Goal: Task Accomplishment & Management: Complete application form

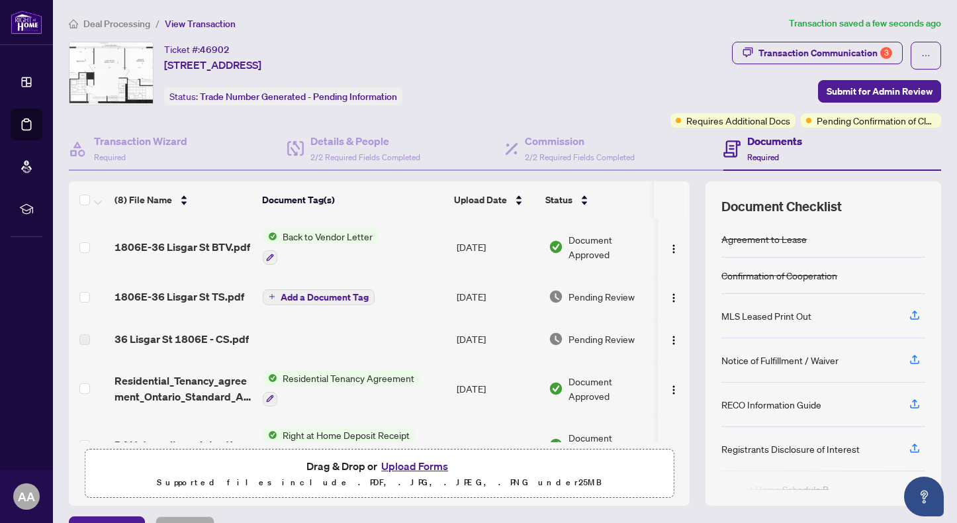
click at [304, 234] on span "Back to Vendor Letter" at bounding box center [327, 236] width 101 height 15
click at [299, 300] on span "Back to Vendor Letter" at bounding box center [309, 300] width 101 height 15
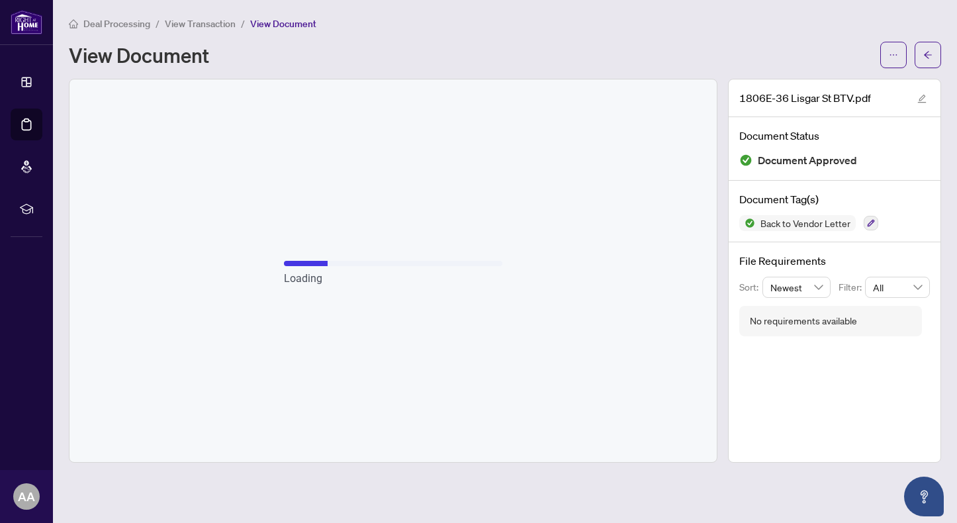
click at [577, 360] on div "Loading" at bounding box center [394, 270] width 648 height 383
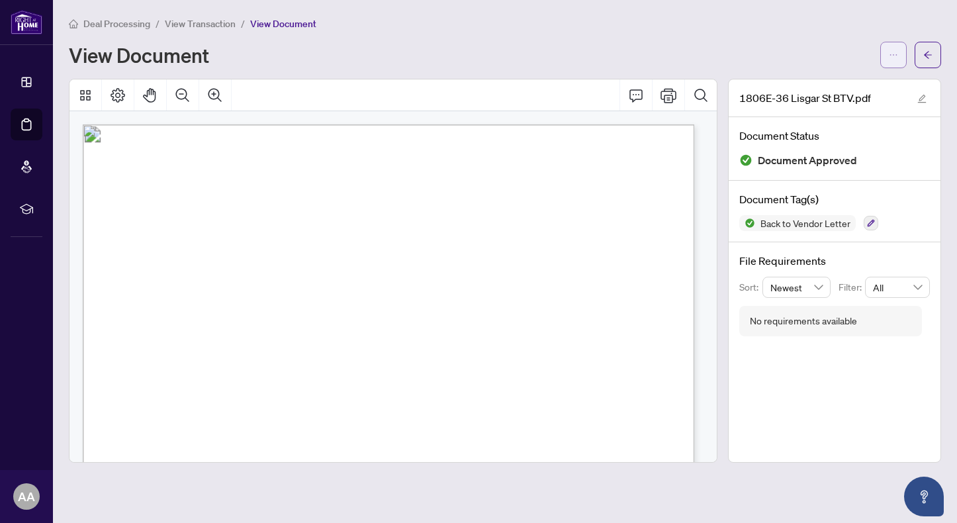
click at [897, 54] on icon "ellipsis" at bounding box center [893, 54] width 9 height 9
click at [858, 80] on span "Download" at bounding box center [846, 83] width 101 height 15
click at [925, 52] on icon "arrow-left" at bounding box center [928, 54] width 9 height 9
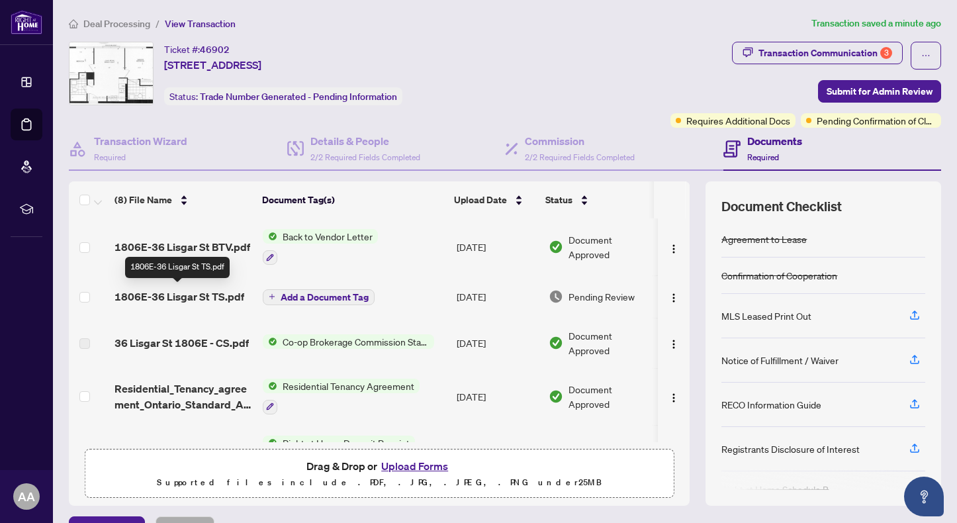
click at [215, 296] on span "1806E-36 Lisgar St TS.pdf" at bounding box center [180, 297] width 130 height 16
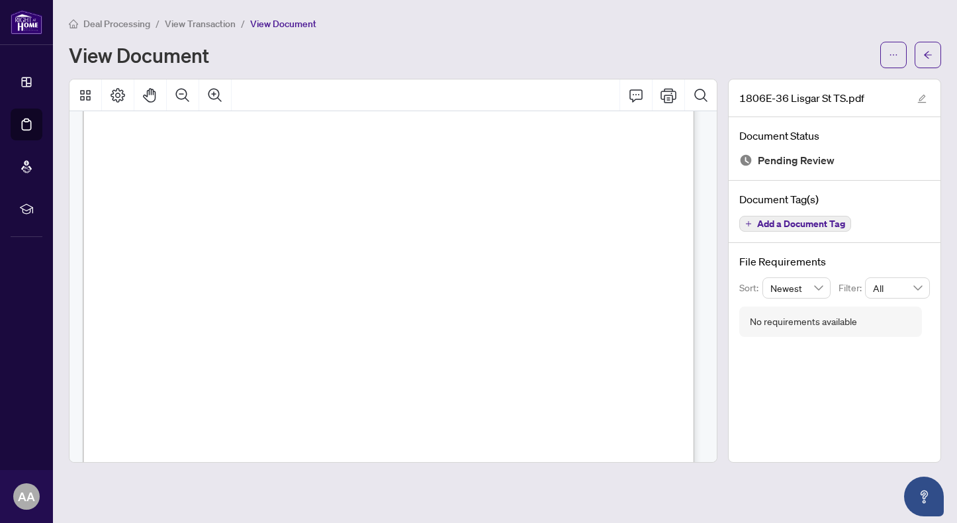
scroll to position [220, 0]
click at [897, 50] on icon "ellipsis" at bounding box center [893, 54] width 9 height 9
click at [856, 79] on span "Download" at bounding box center [846, 83] width 101 height 15
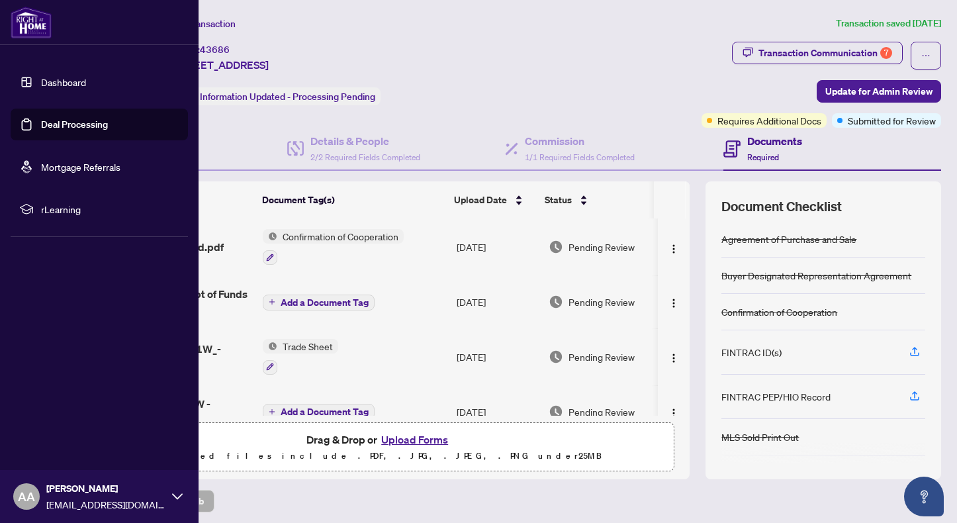
click at [41, 122] on link "Deal Processing" at bounding box center [74, 125] width 67 height 12
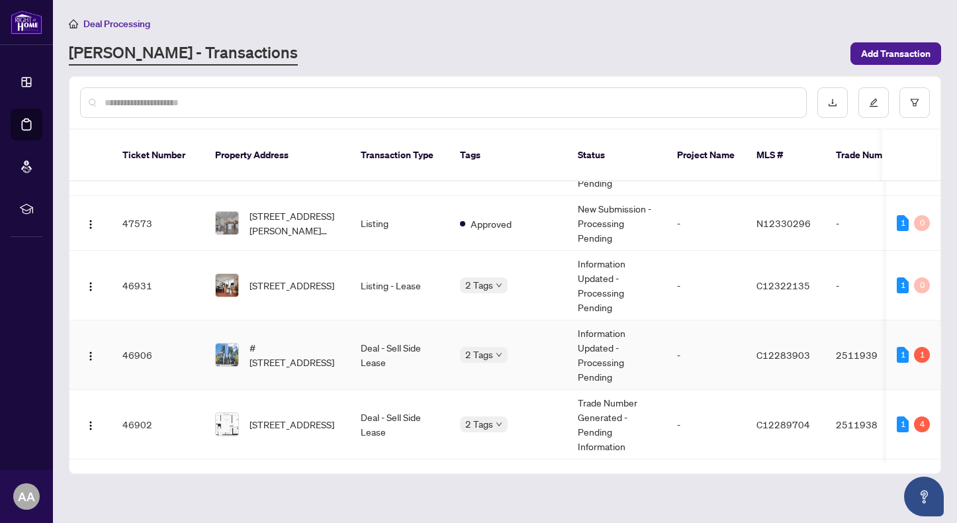
scroll to position [220, 0]
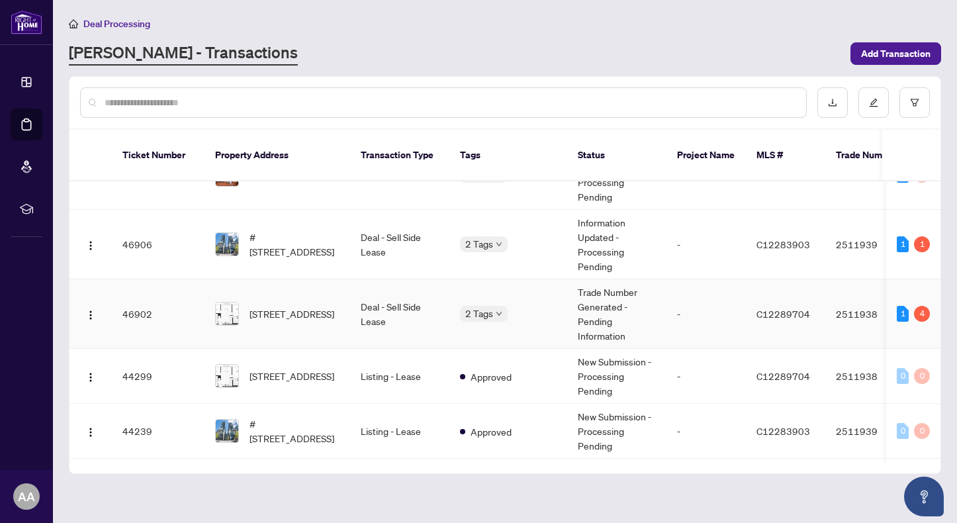
click at [382, 296] on td "Deal - Sell Side Lease" at bounding box center [399, 314] width 99 height 70
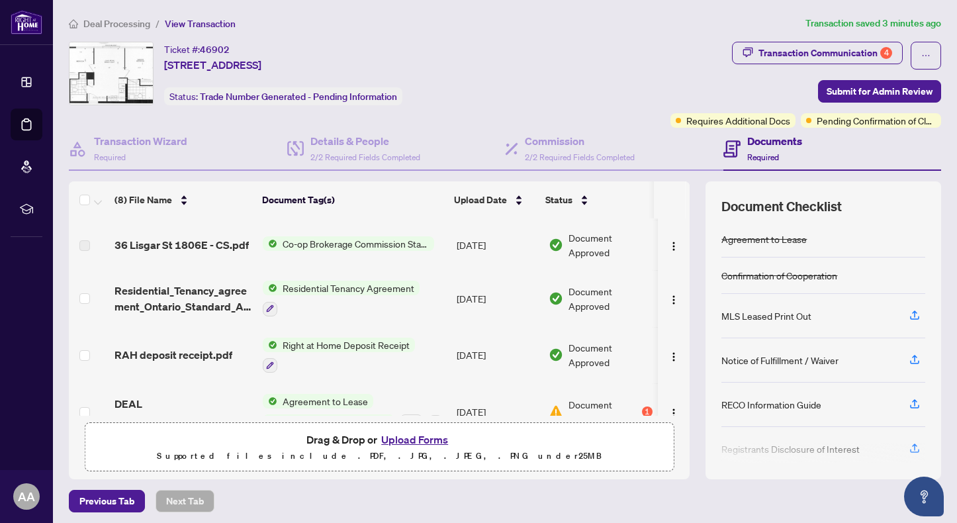
scroll to position [110, 0]
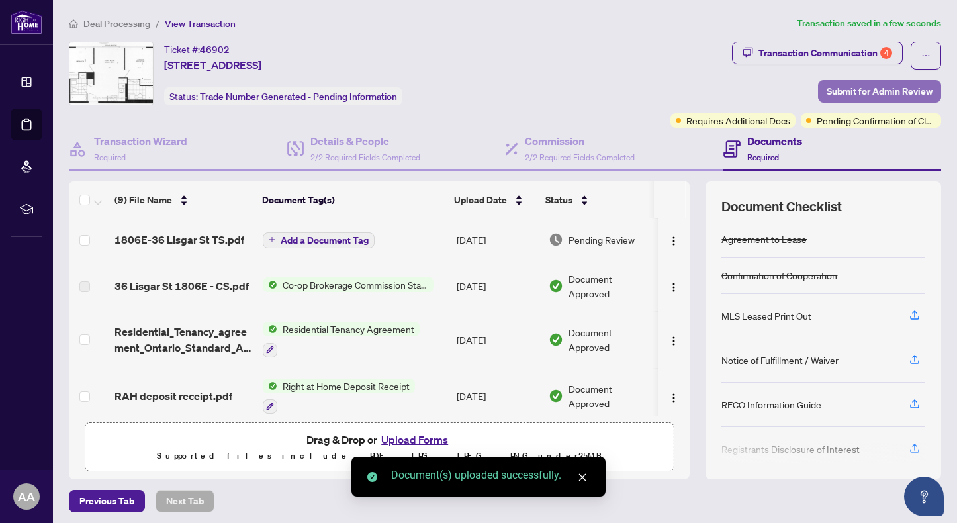
click at [888, 91] on span "Submit for Admin Review" at bounding box center [880, 91] width 106 height 21
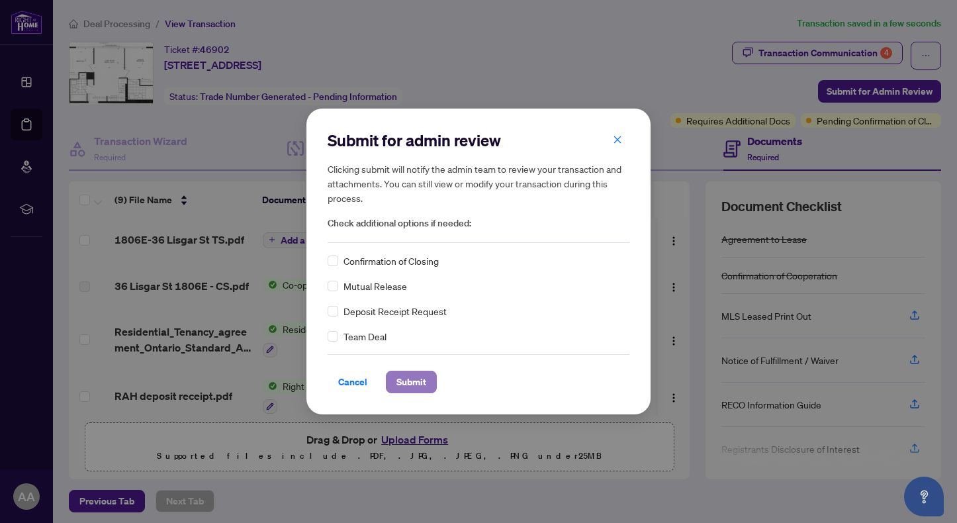
click at [408, 381] on span "Submit" at bounding box center [412, 381] width 30 height 21
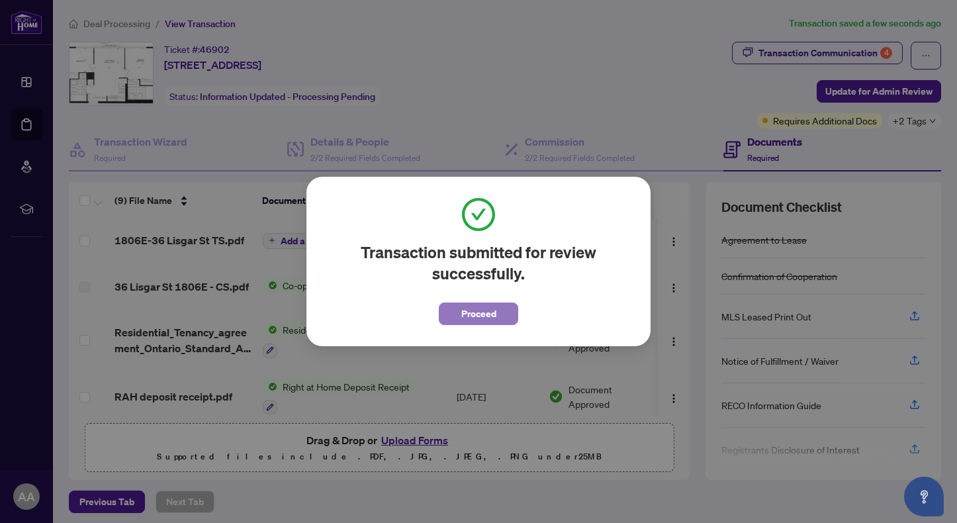
click at [477, 312] on span "Proceed" at bounding box center [479, 313] width 35 height 21
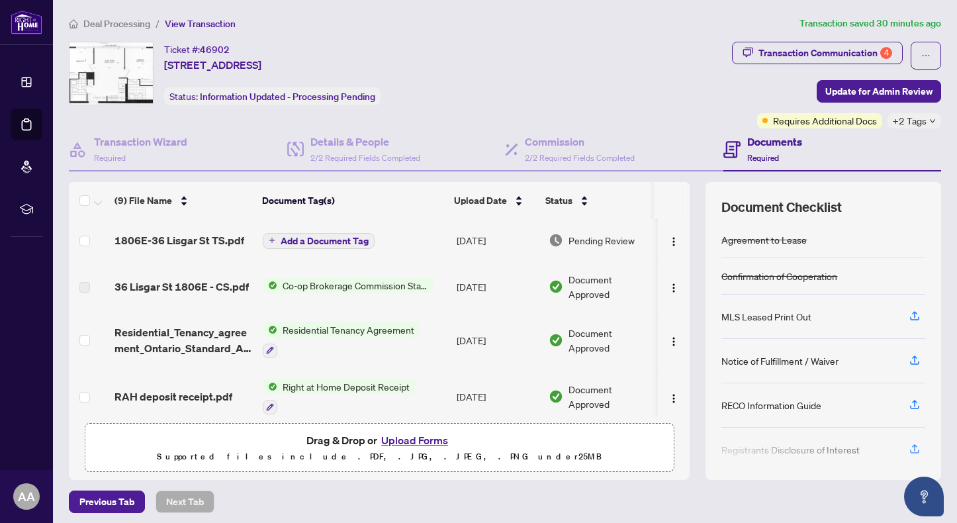
click at [504, 67] on div "Ticket #: 46902 1806E-36 Lisgar St, Toronto, Ontario M6J 0C7, Canada Status: In…" at bounding box center [398, 74] width 658 height 64
